Goal: Task Accomplishment & Management: Use online tool/utility

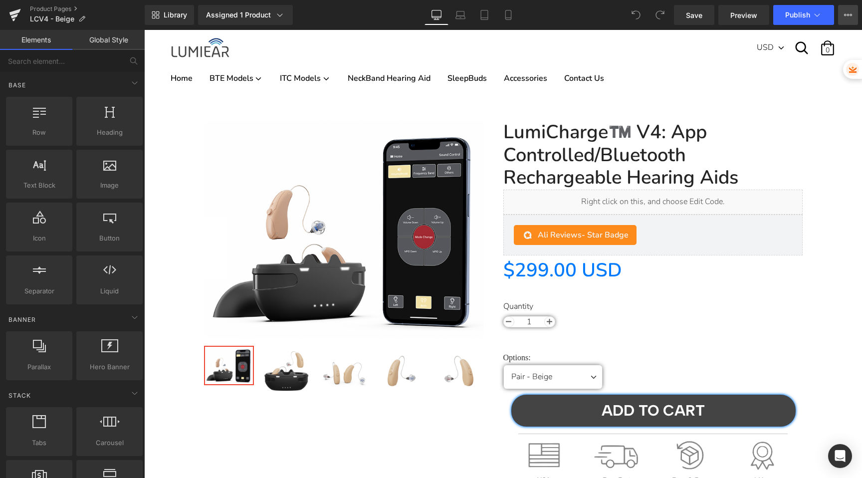
click at [848, 18] on icon at bounding box center [848, 15] width 8 height 8
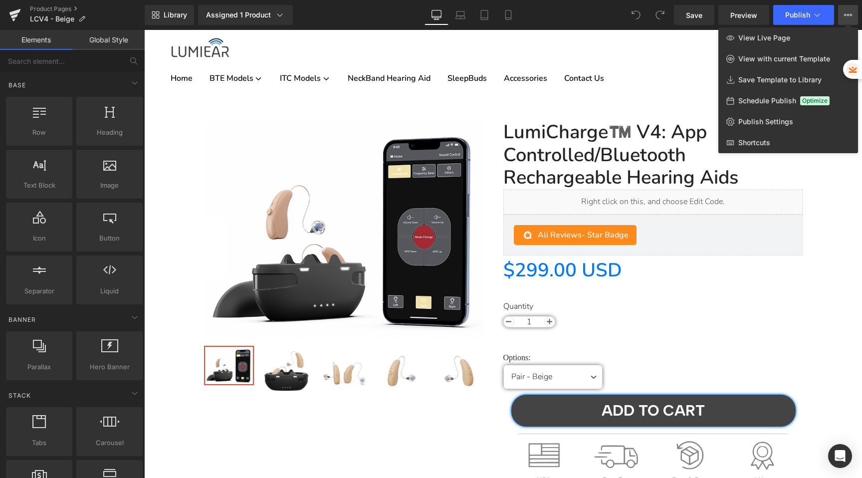
click at [657, 45] on div at bounding box center [503, 254] width 718 height 448
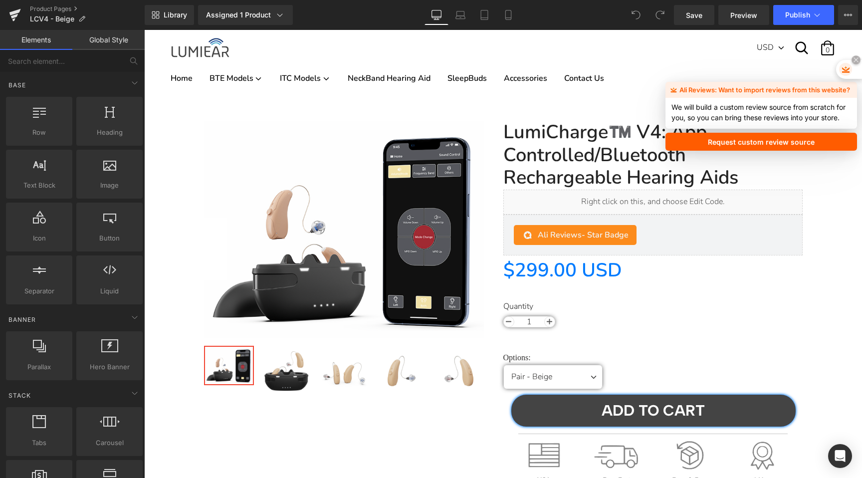
click at [855, 62] on icon at bounding box center [855, 59] width 6 height 6
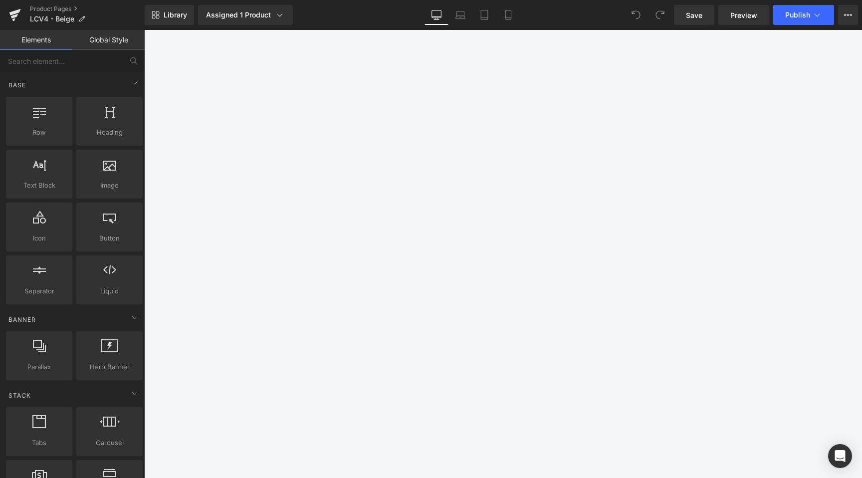
scroll to position [3249, 0]
click at [509, 13] on icon at bounding box center [508, 15] width 10 height 10
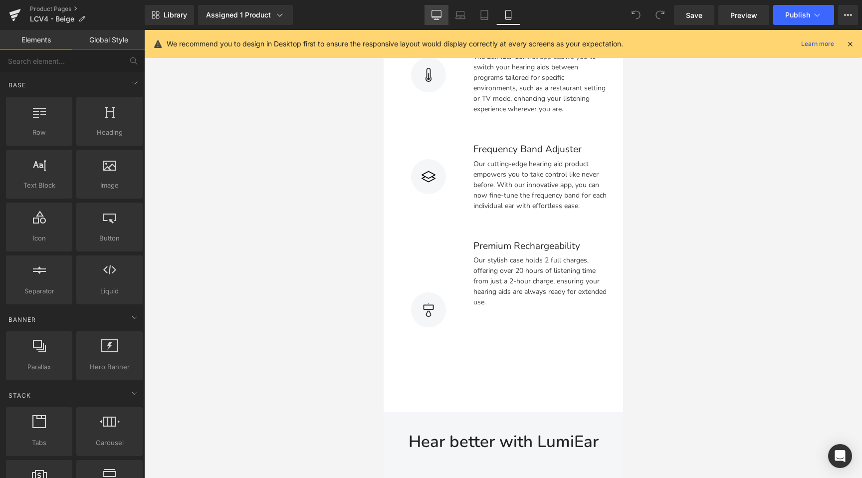
click at [439, 15] on icon at bounding box center [436, 15] width 10 height 10
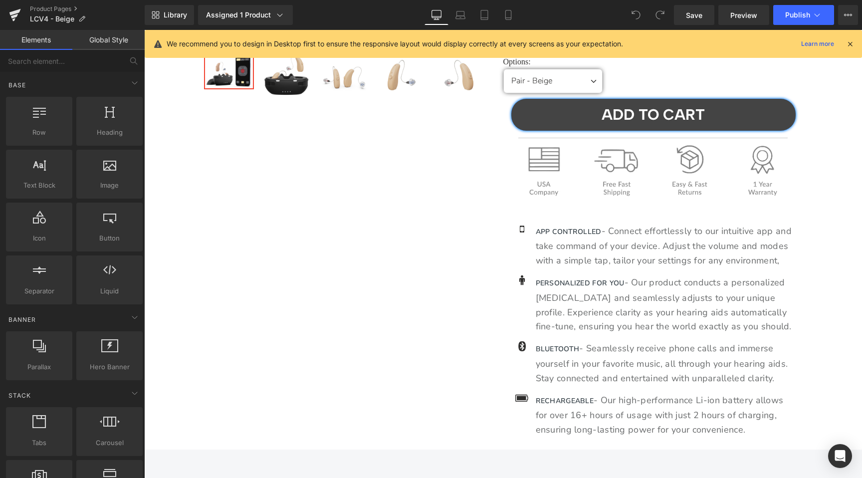
scroll to position [0, 0]
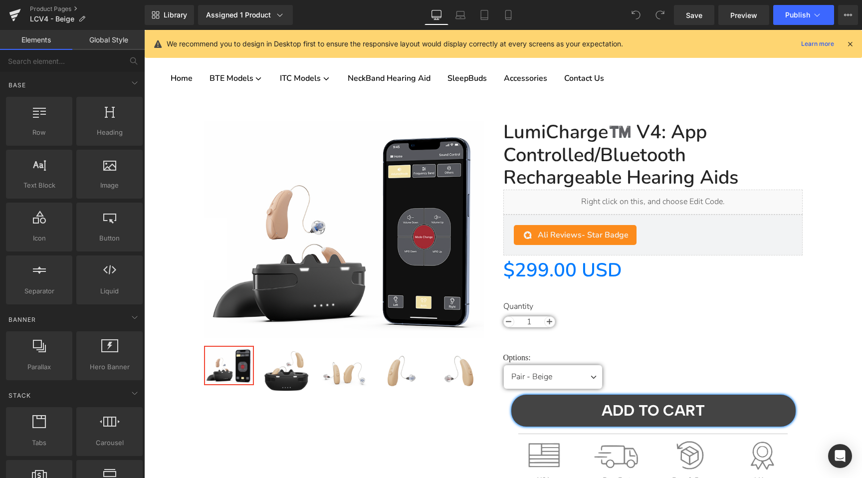
click at [849, 45] on icon at bounding box center [849, 43] width 9 height 9
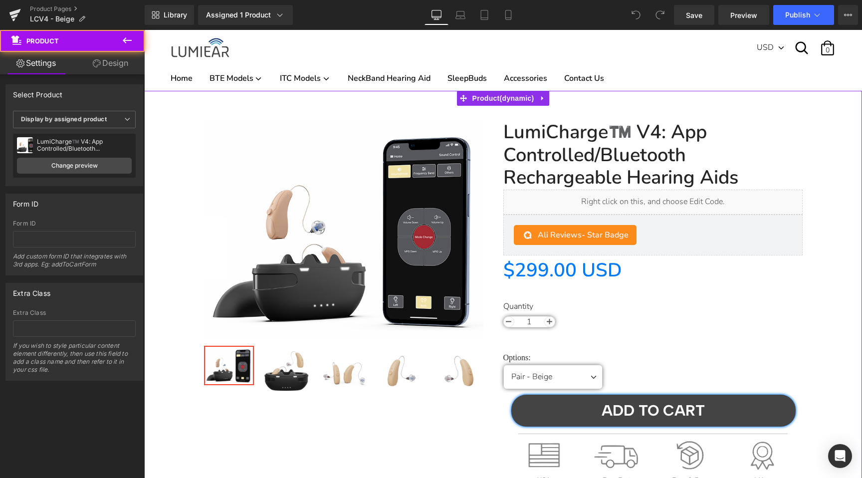
click at [169, 115] on div "Sale Off (P) Image" at bounding box center [503, 425] width 708 height 639
click at [112, 69] on link "Design" at bounding box center [110, 63] width 72 height 22
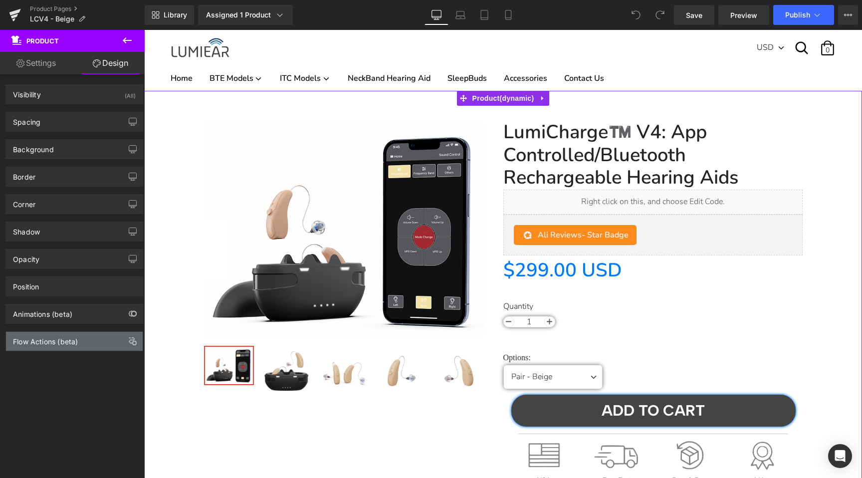
click at [116, 340] on div "Flow Actions (beta)" at bounding box center [74, 341] width 137 height 19
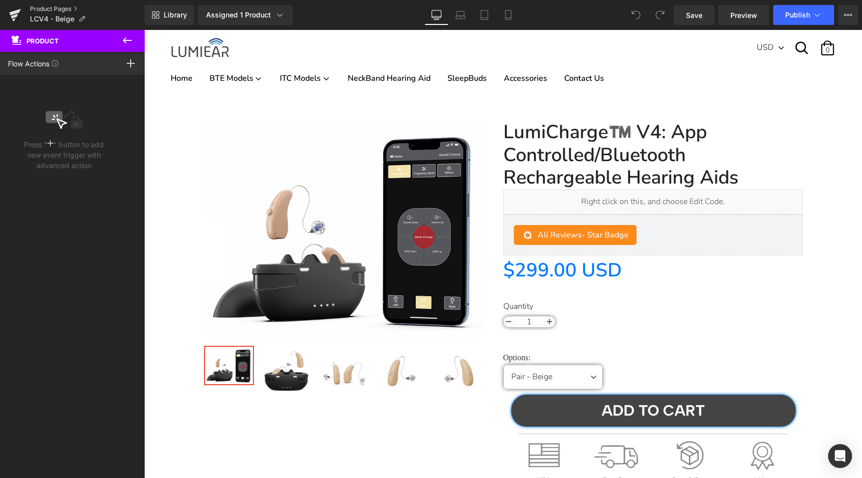
click at [47, 10] on link "Product Pages" at bounding box center [87, 9] width 115 height 8
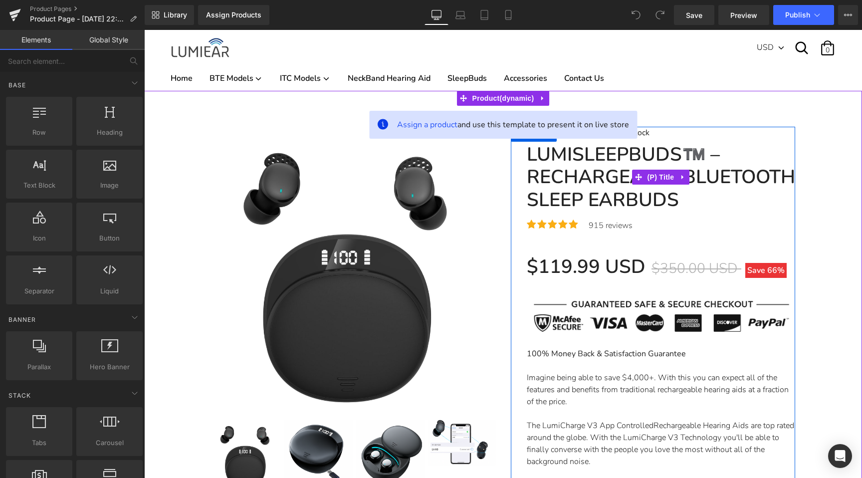
click at [650, 172] on link "LumiSleepBuds™️ – Rechargeable Bluetooth Sleep Earbuds" at bounding box center [661, 177] width 268 height 68
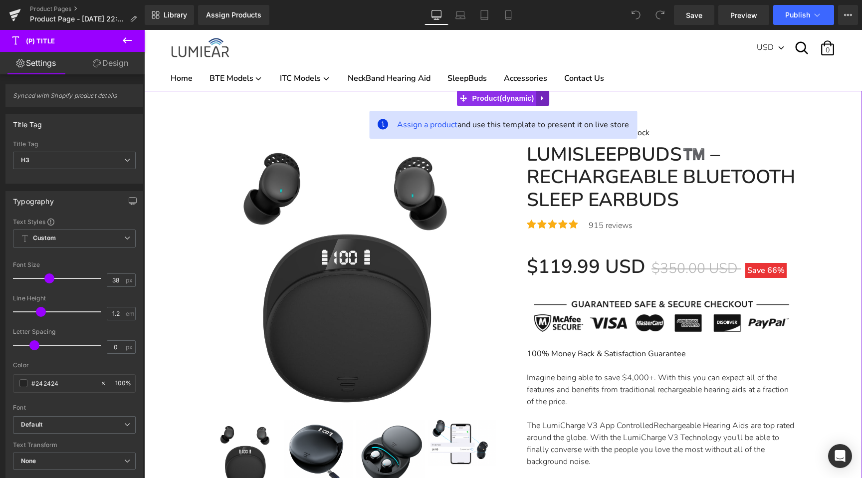
click at [542, 101] on icon at bounding box center [542, 98] width 7 height 7
click at [549, 98] on icon at bounding box center [549, 98] width 7 height 7
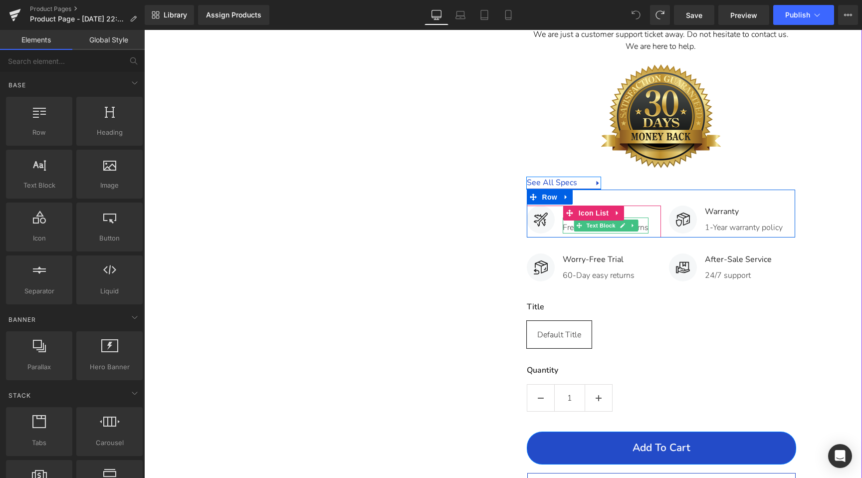
scroll to position [3977, 0]
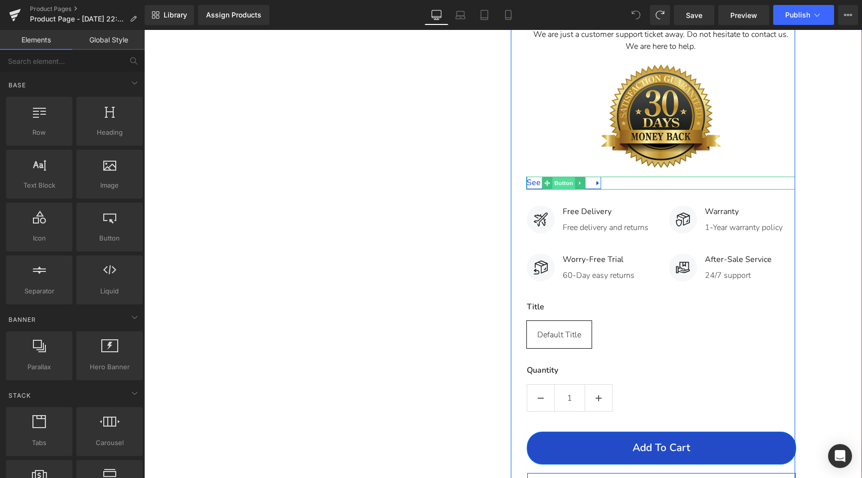
click at [567, 189] on span "Button" at bounding box center [563, 183] width 23 height 12
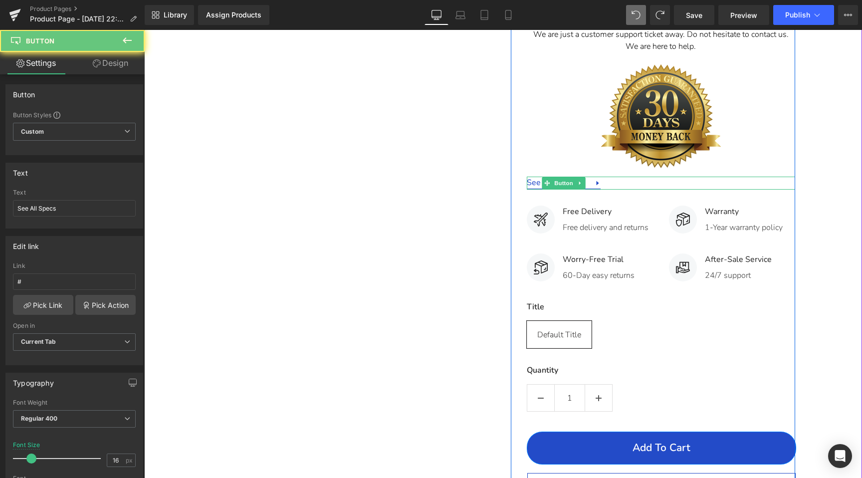
click at [594, 189] on link "See All Specs" at bounding box center [564, 182] width 74 height 11
click at [598, 189] on link "See All Specs" at bounding box center [564, 182] width 74 height 11
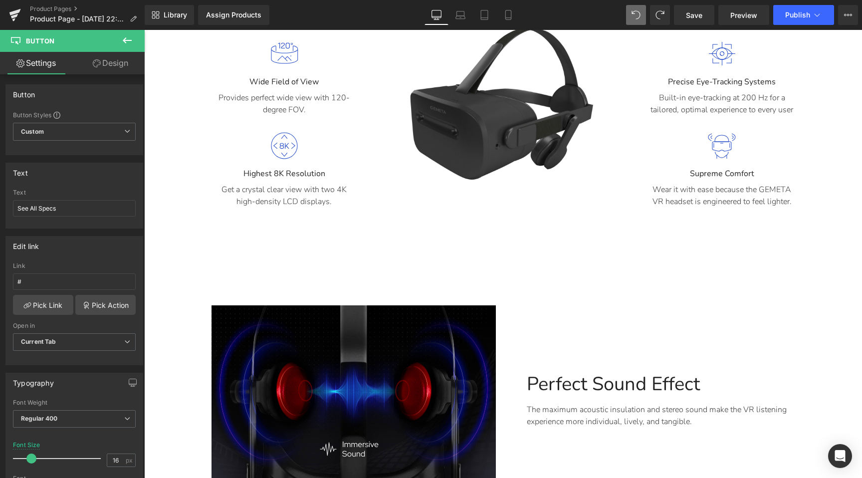
scroll to position [5017, 0]
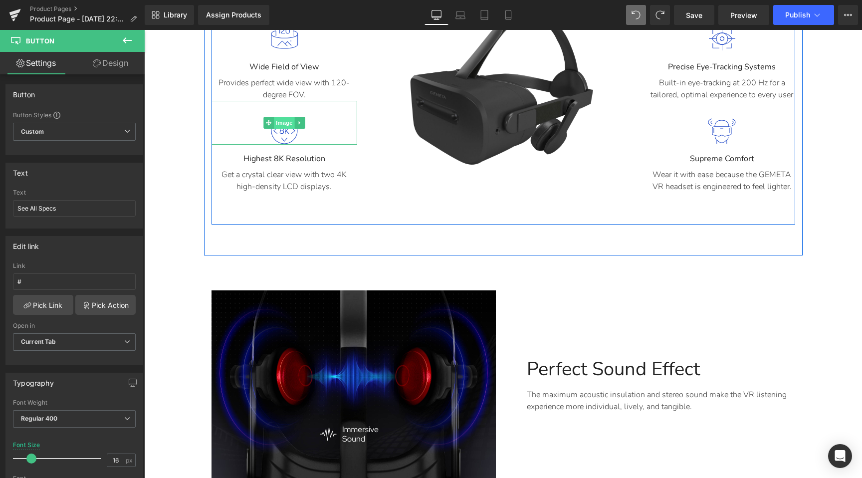
click at [284, 129] on span "Image" at bounding box center [284, 123] width 21 height 12
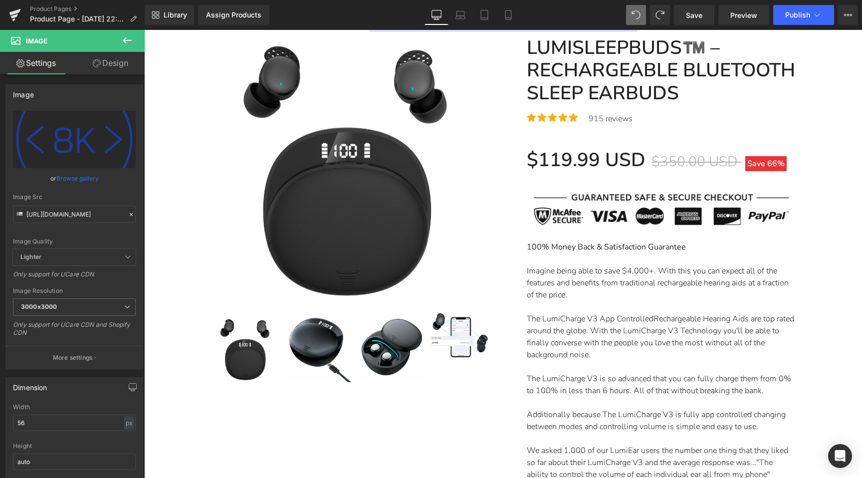
scroll to position [0, 0]
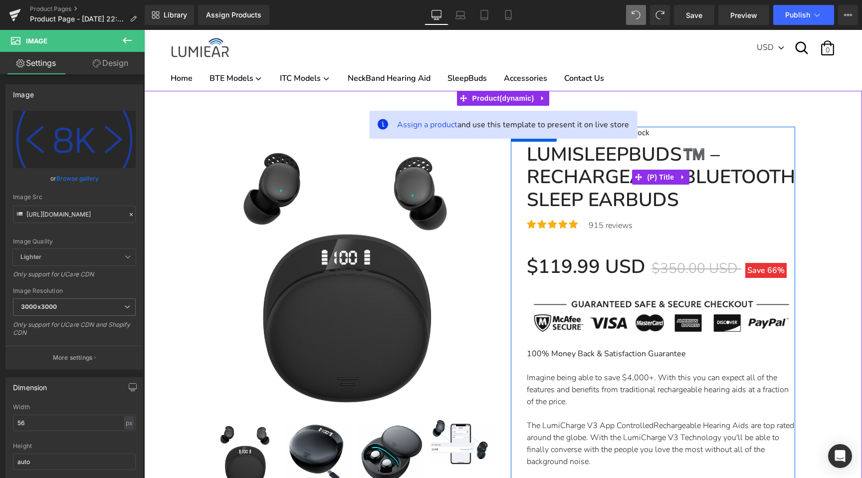
click at [573, 162] on link "LumiSleepBuds™️ – Rechargeable Bluetooth Sleep Earbuds" at bounding box center [661, 177] width 268 height 68
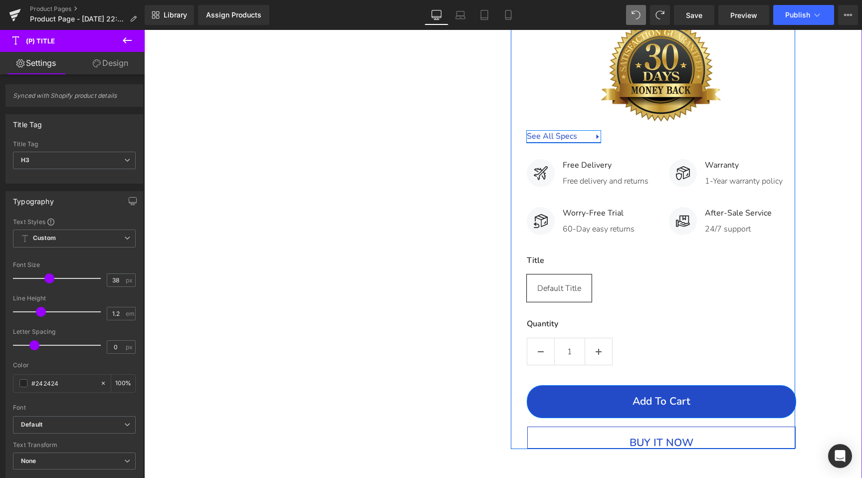
scroll to position [4025, 0]
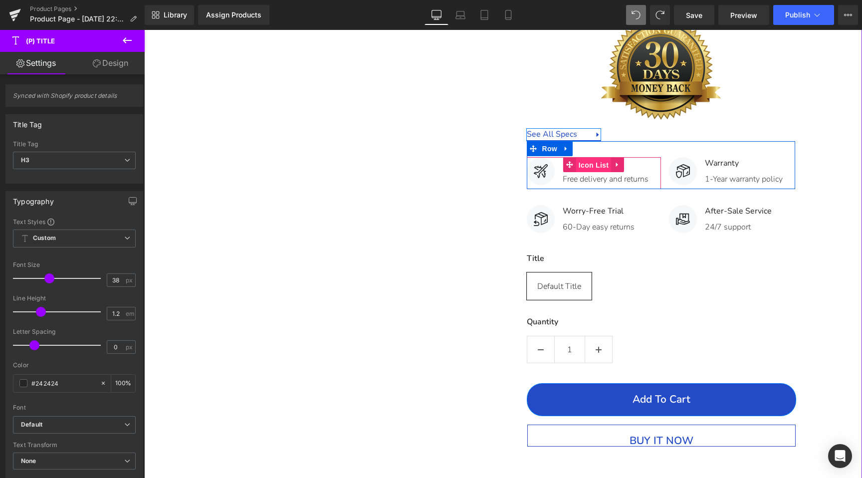
click at [598, 170] on span "Icon List" at bounding box center [593, 165] width 35 height 15
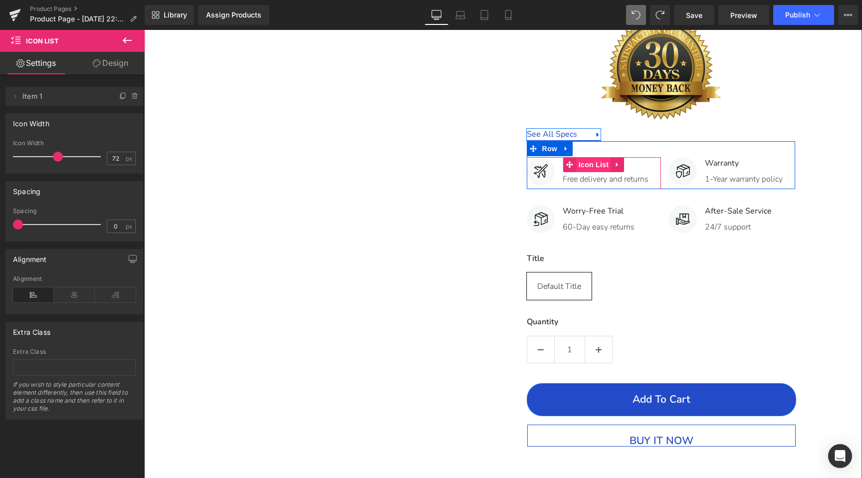
click at [590, 172] on span "Icon List" at bounding box center [593, 164] width 35 height 15
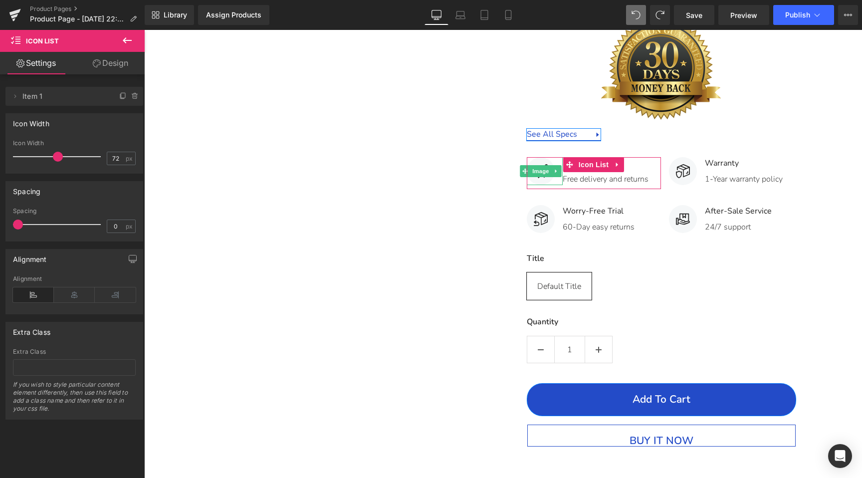
click at [64, 98] on span "Item 1" at bounding box center [64, 96] width 84 height 19
click at [9, 96] on span at bounding box center [15, 96] width 12 height 12
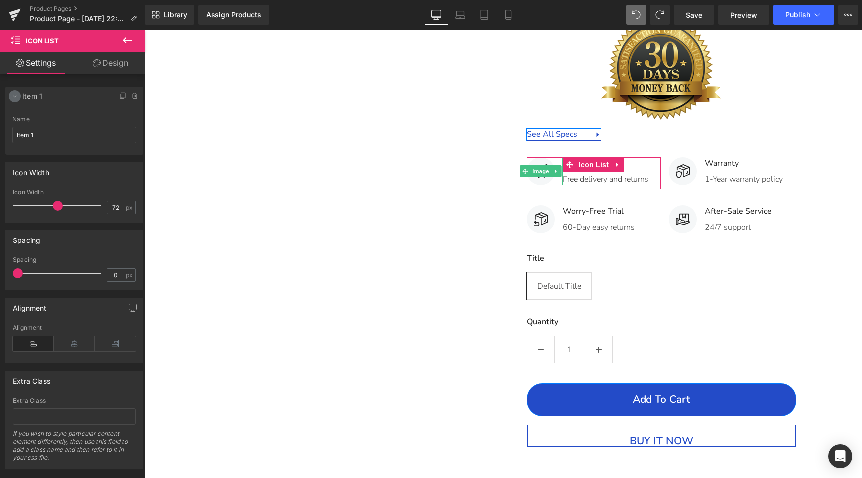
click at [15, 96] on icon at bounding box center [15, 96] width 8 height 8
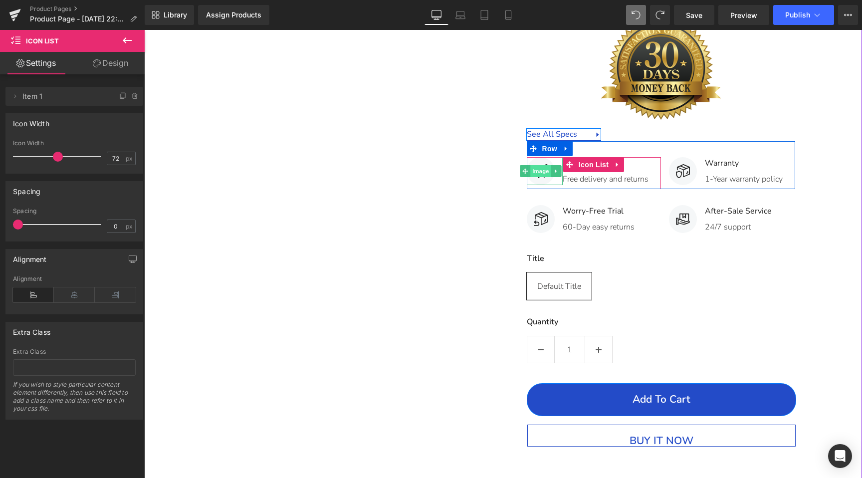
click at [539, 177] on span "Image" at bounding box center [540, 171] width 21 height 12
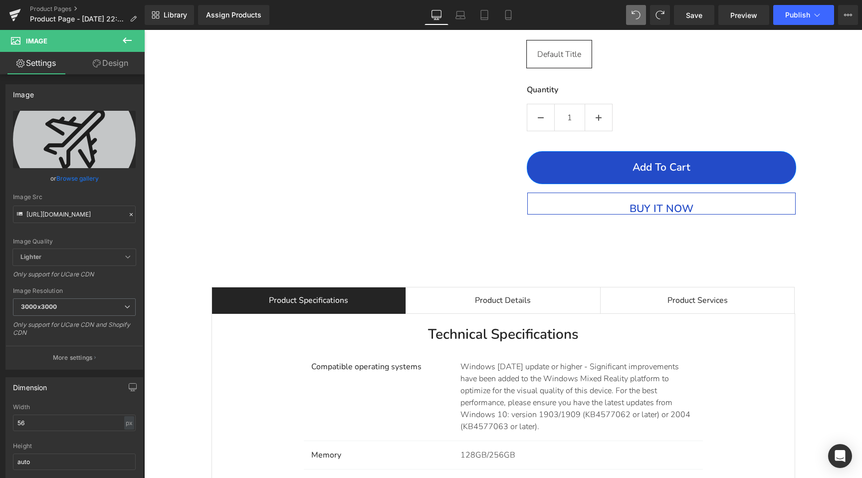
scroll to position [4346, 0]
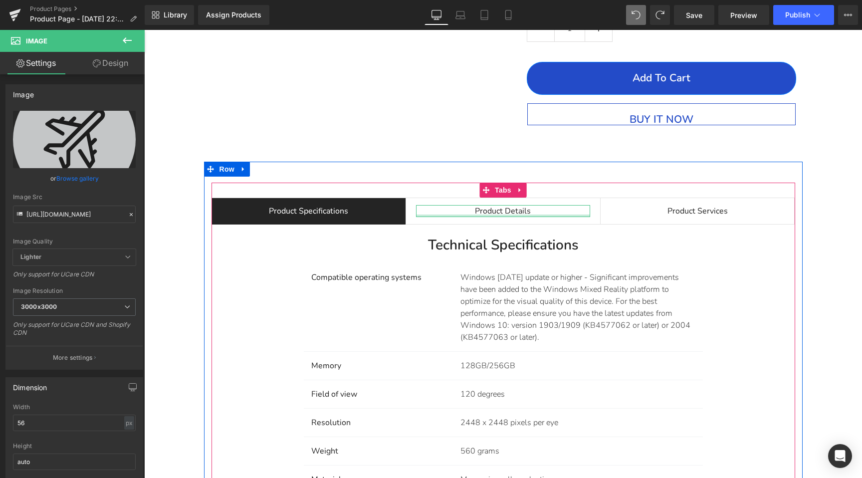
click at [453, 217] on div at bounding box center [503, 215] width 174 height 2
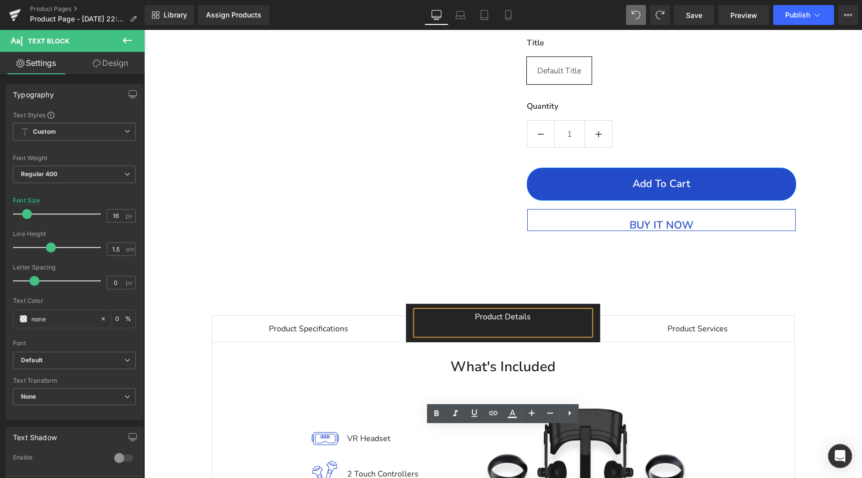
scroll to position [4399, 0]
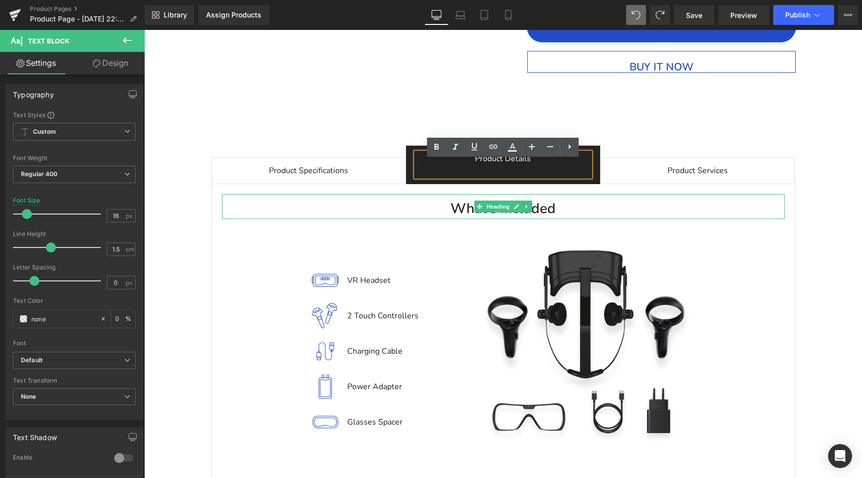
click at [458, 218] on h3 "What's Included" at bounding box center [503, 208] width 563 height 21
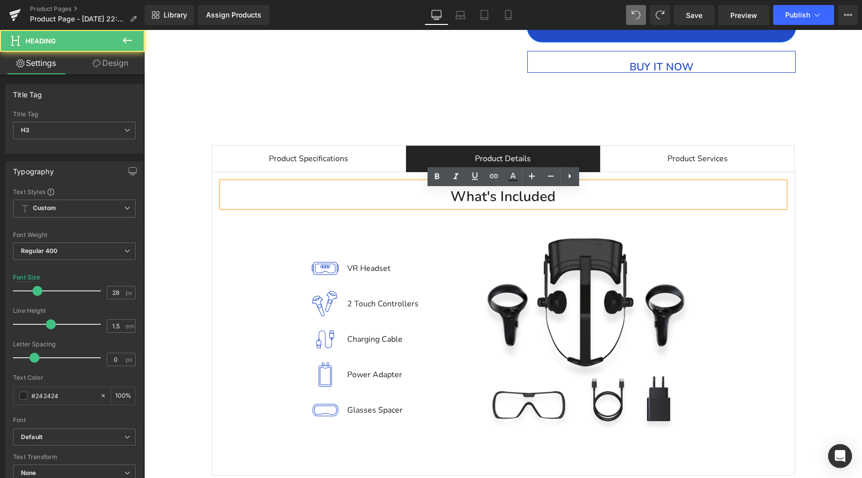
click at [451, 199] on h3 "What's Included" at bounding box center [503, 196] width 563 height 21
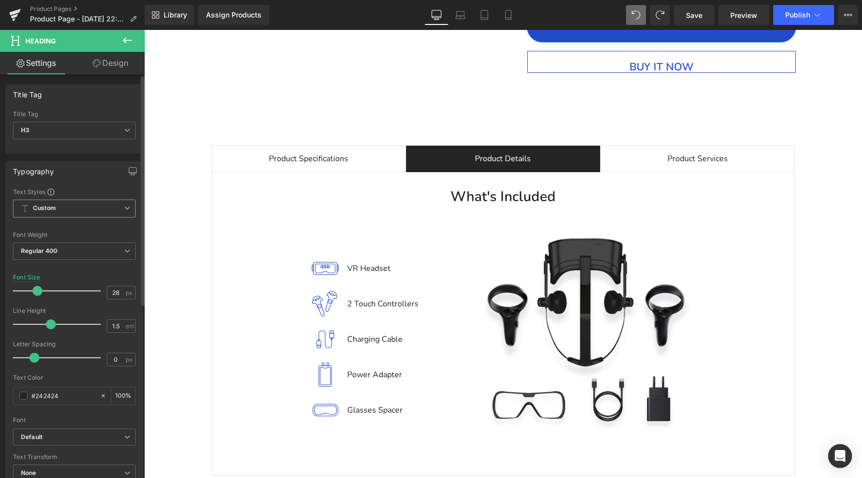
click at [124, 207] on icon at bounding box center [127, 208] width 6 height 6
click at [108, 191] on div "Text Styles" at bounding box center [74, 192] width 123 height 8
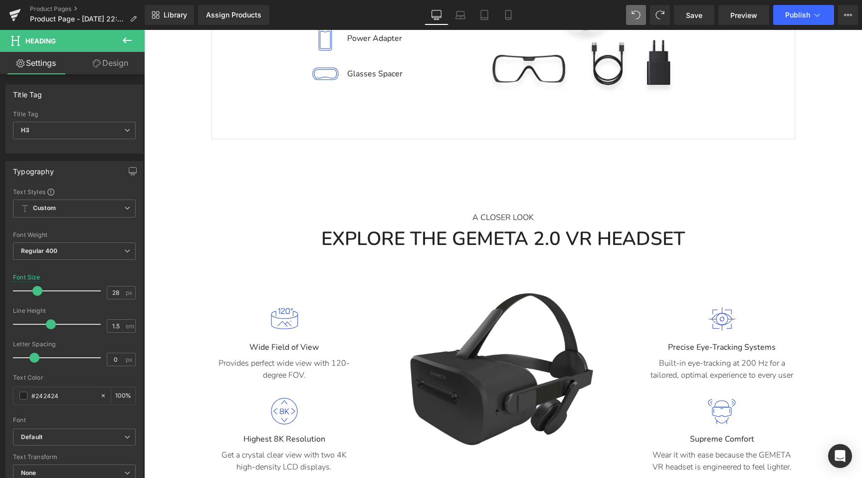
scroll to position [4735, 0]
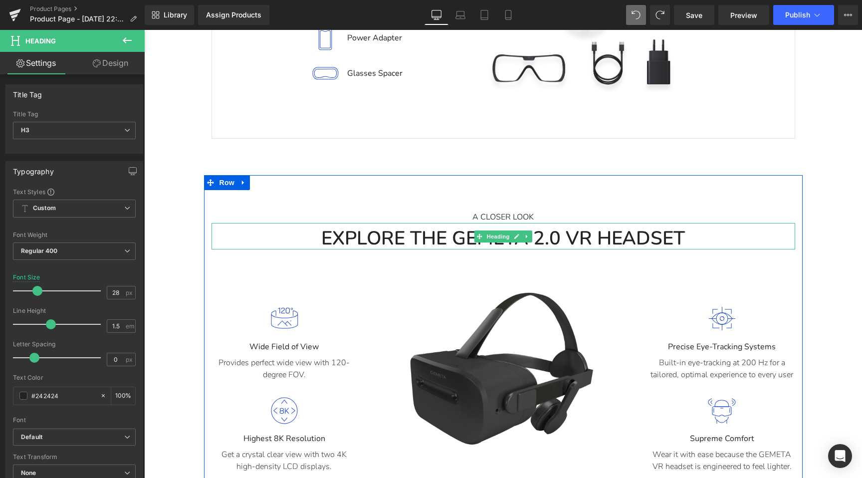
click at [341, 248] on strong "EXPLORE THE GEMETA 2.0 VR HEADSET" at bounding box center [503, 237] width 364 height 25
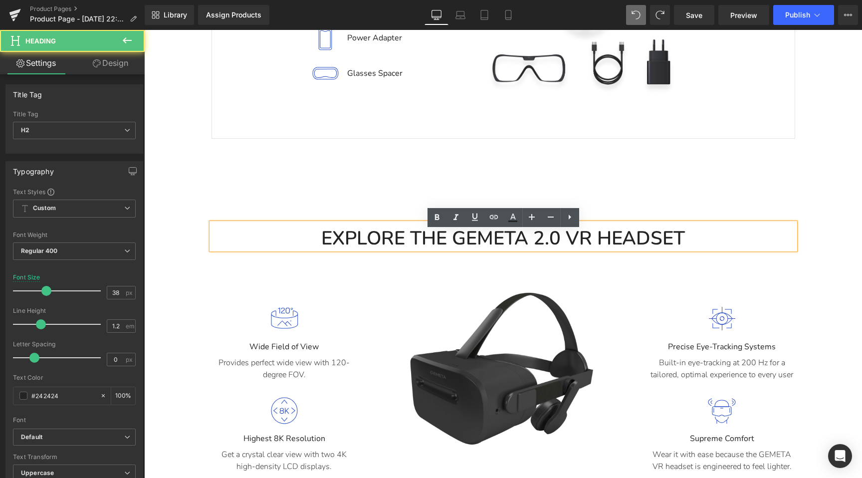
click at [342, 248] on strong "EXPLORE THE GEMETA 2.0 VR HEADSET" at bounding box center [503, 237] width 364 height 25
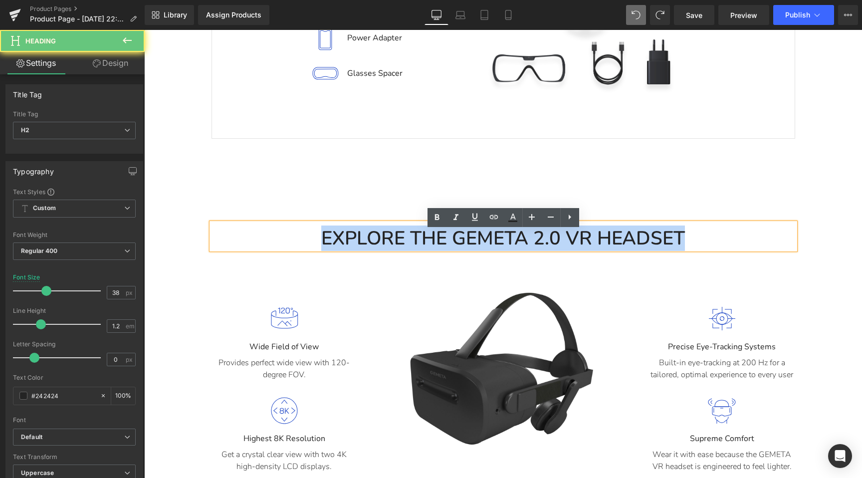
click at [342, 248] on strong "EXPLORE THE GEMETA 2.0 VR HEADSET" at bounding box center [503, 237] width 364 height 25
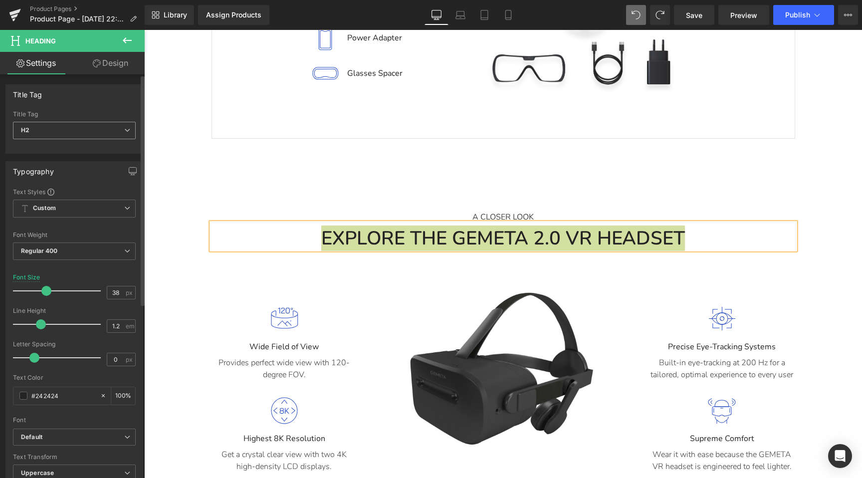
click at [110, 124] on span "H2" at bounding box center [74, 130] width 123 height 17
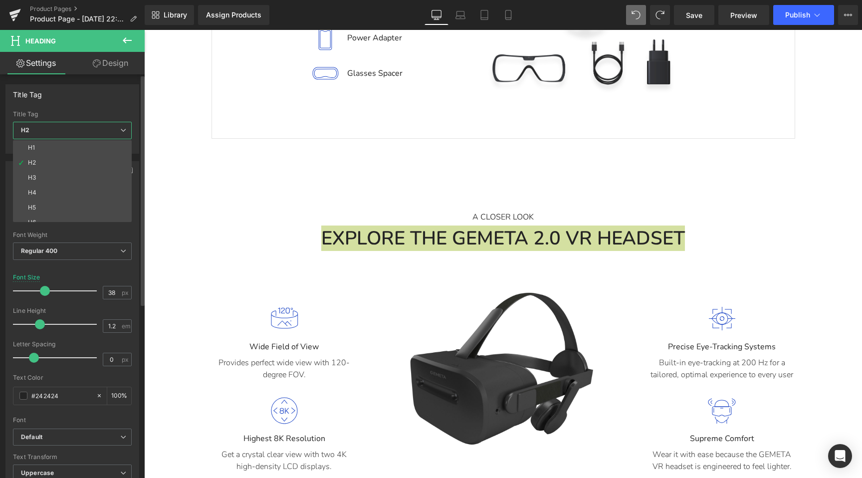
click at [110, 124] on span "H2" at bounding box center [72, 130] width 119 height 17
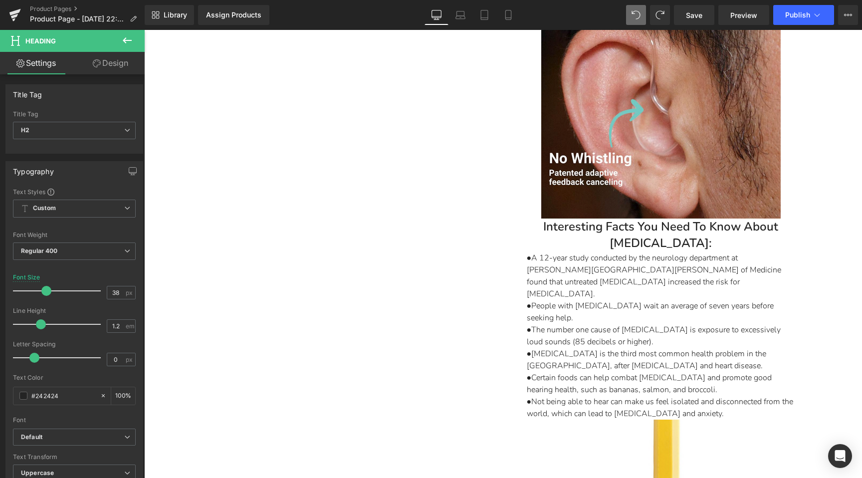
scroll to position [2300, 0]
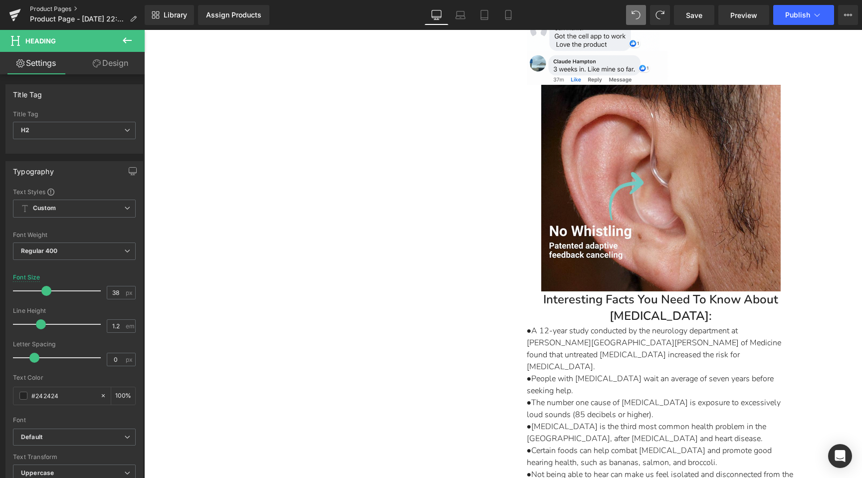
click at [40, 11] on link "Product Pages" at bounding box center [87, 9] width 115 height 8
